Goal: Information Seeking & Learning: Learn about a topic

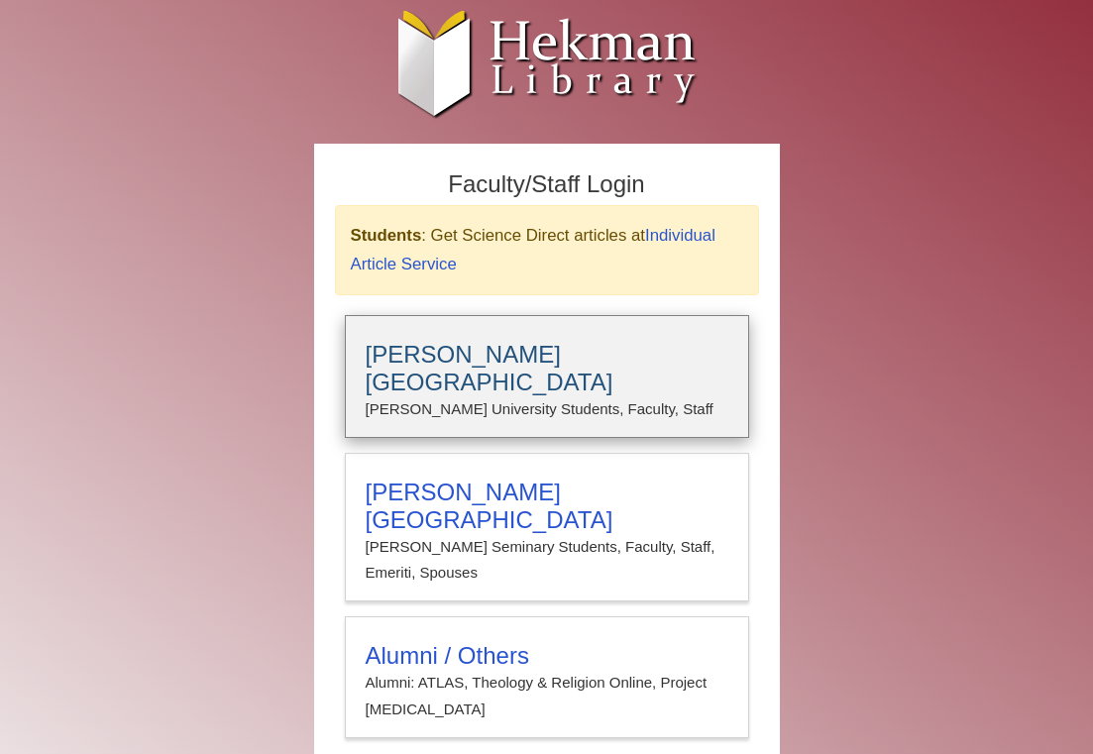
type input "****"
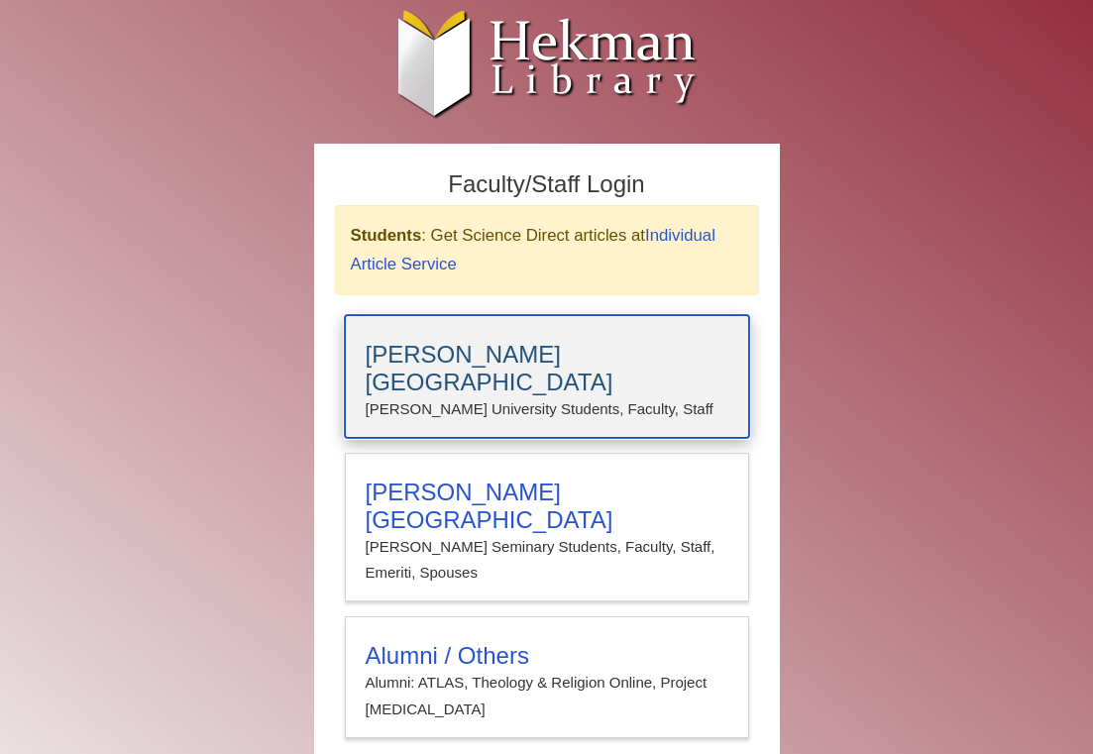
click at [412, 353] on h3 "Calvin University" at bounding box center [547, 369] width 363 height 56
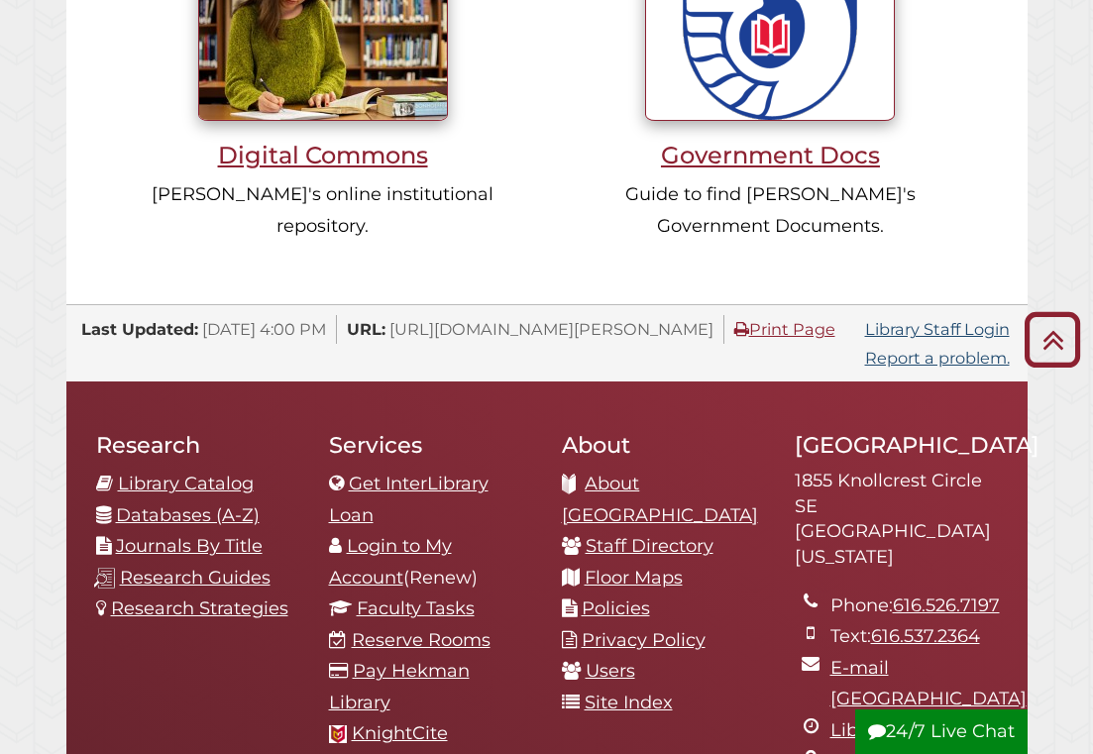
scroll to position [1737, 0]
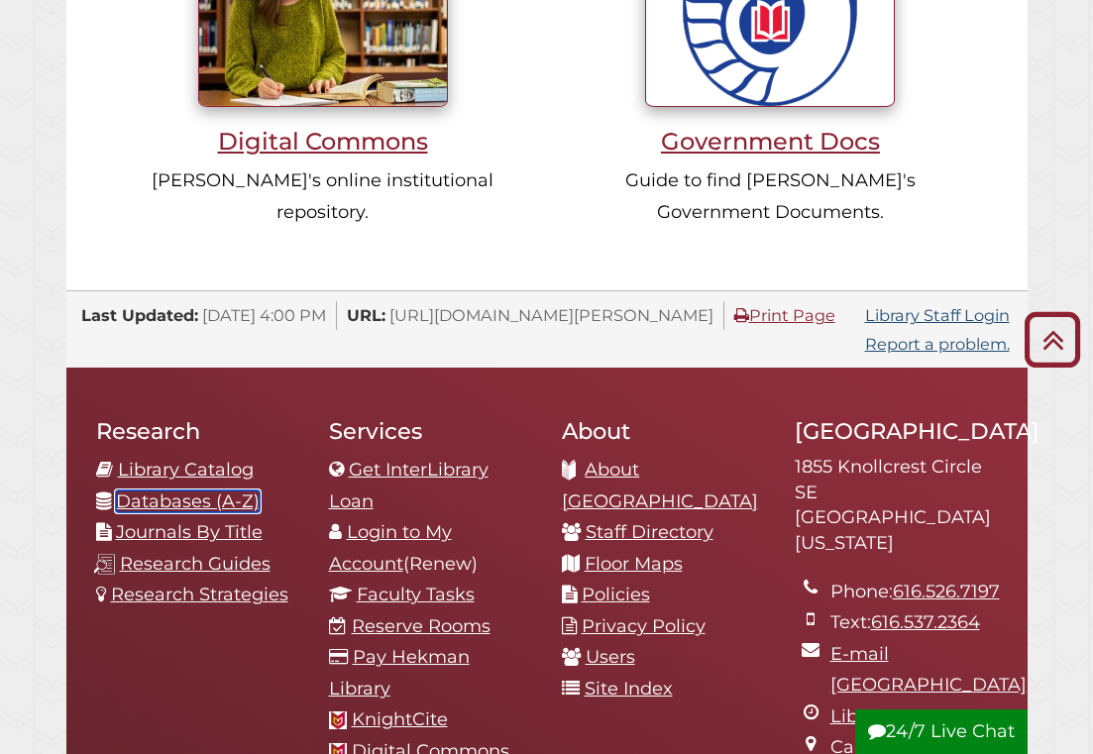
click at [185, 491] on link "Databases (A-Z)" at bounding box center [188, 502] width 144 height 22
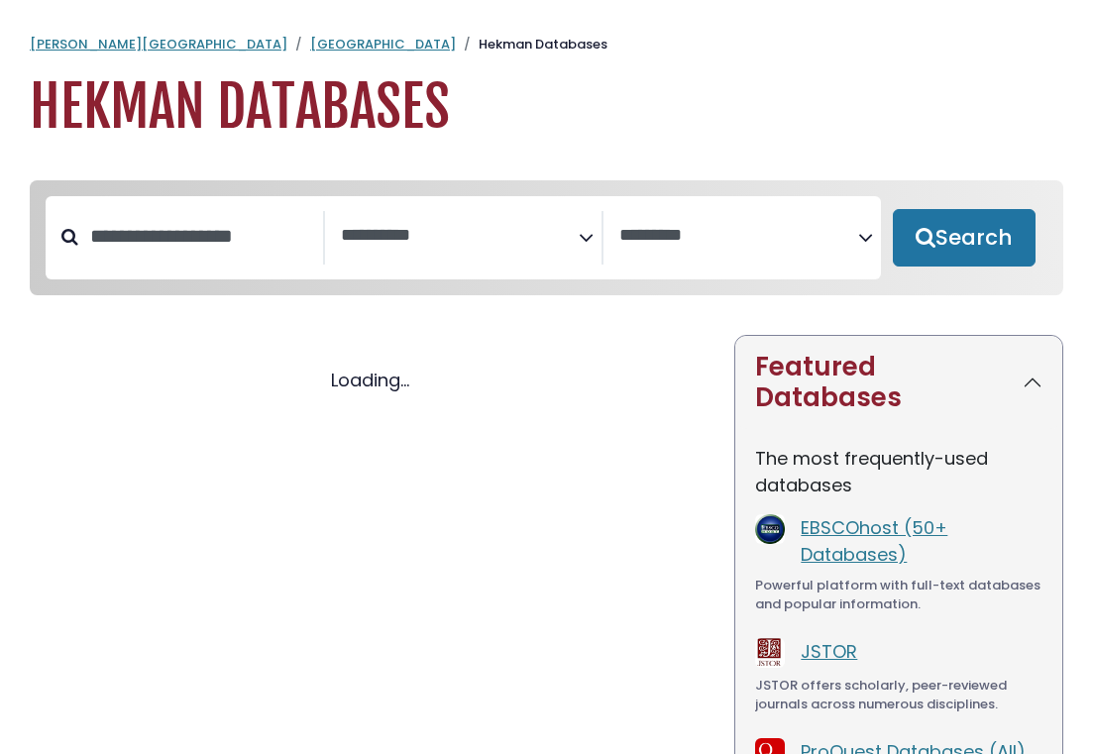
select select "Database Subject Filter"
select select "Database Vendors Filter"
select select "Database Subject Filter"
select select "Database Vendors Filter"
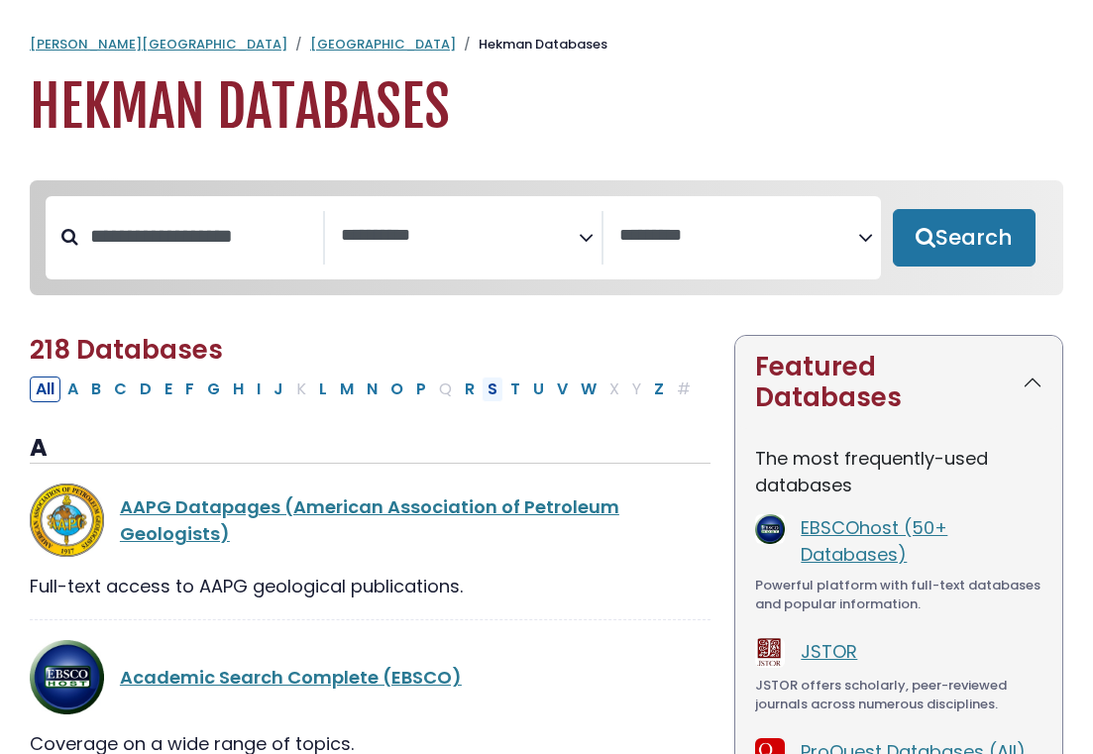
click at [488, 392] on button "S" at bounding box center [493, 390] width 22 height 26
select select "Database Subject Filter"
select select "Database Vendors Filter"
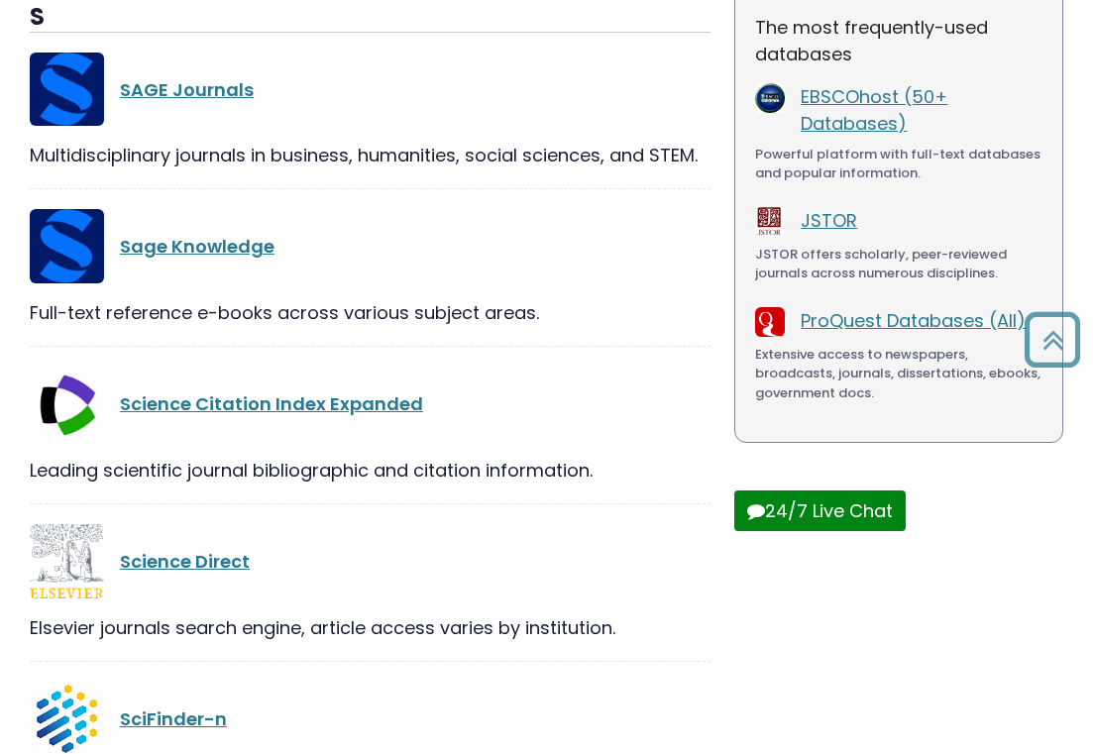
scroll to position [436, 0]
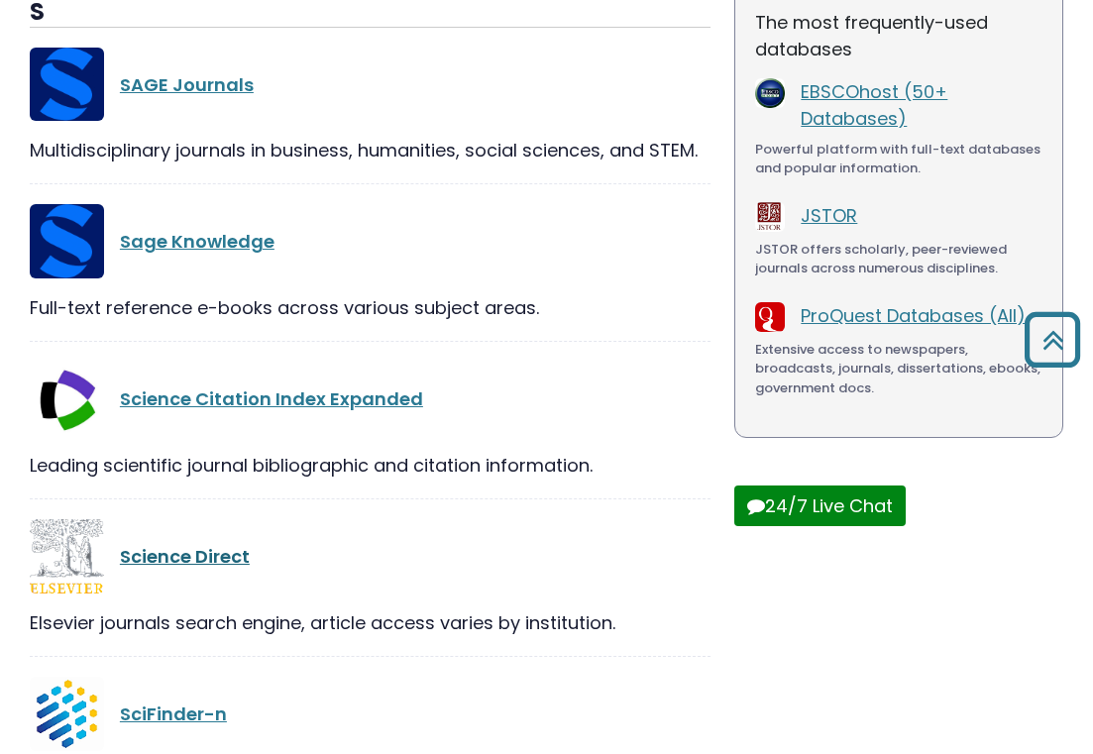
click at [176, 560] on link "Science Direct" at bounding box center [185, 556] width 130 height 25
